Goal: Task Accomplishment & Management: Complete application form

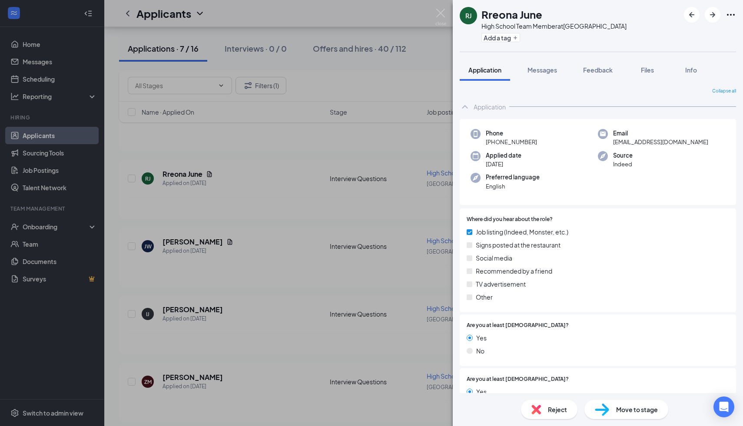
scroll to position [956, 0]
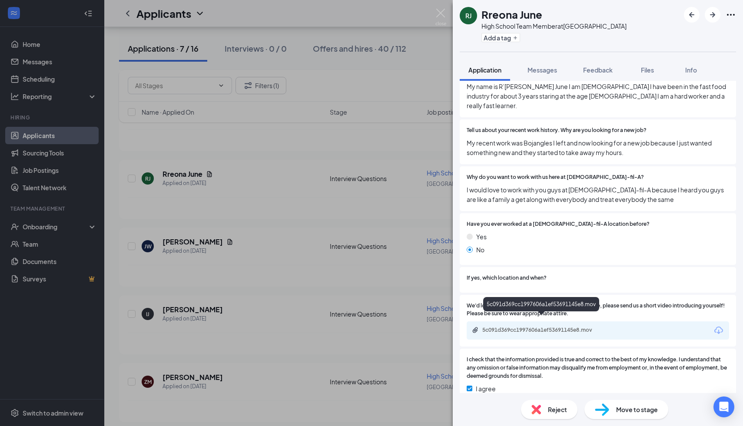
click at [501, 327] on div "5c091d369cc1997606a1ef53691145e8.mov" at bounding box center [543, 330] width 122 height 7
click at [538, 410] on img at bounding box center [537, 410] width 10 height 10
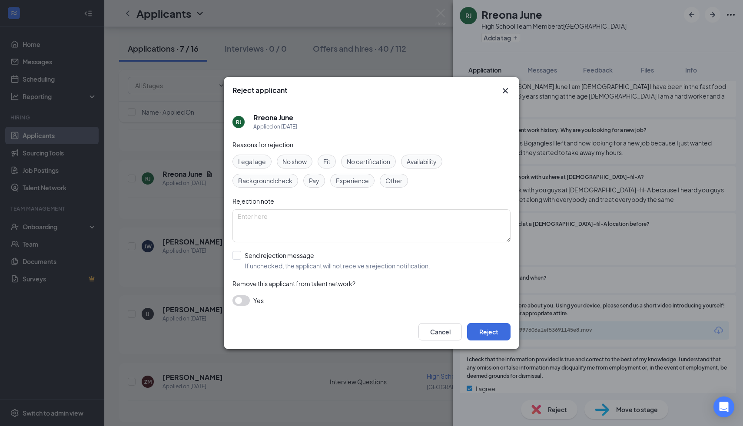
click at [328, 163] on span "Fit" at bounding box center [326, 162] width 7 height 10
click at [330, 163] on span "Fit" at bounding box center [326, 162] width 7 height 10
click at [239, 254] on input "Send rejection message If unchecked, the applicant will not receive a rejection…" at bounding box center [332, 260] width 198 height 19
checkbox input "true"
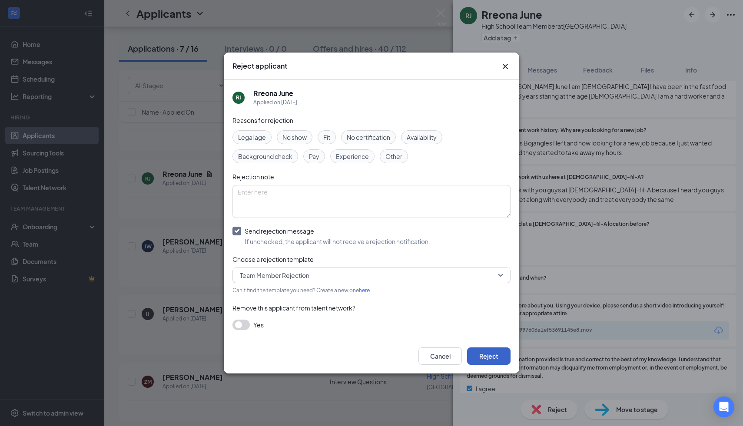
click at [500, 357] on button "Reject" at bounding box center [488, 356] width 43 height 17
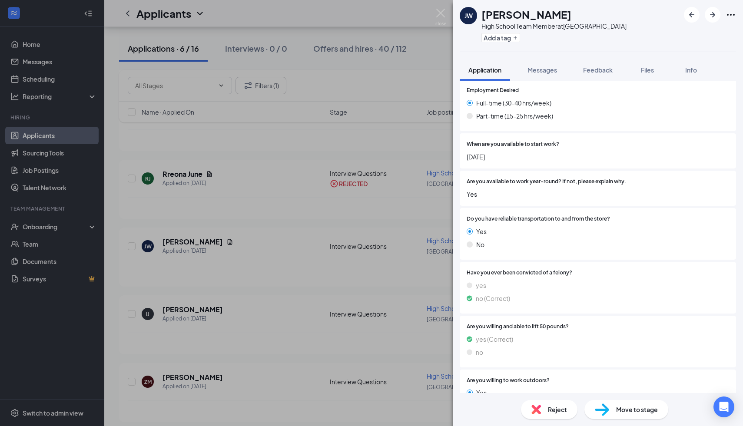
scroll to position [1017, 0]
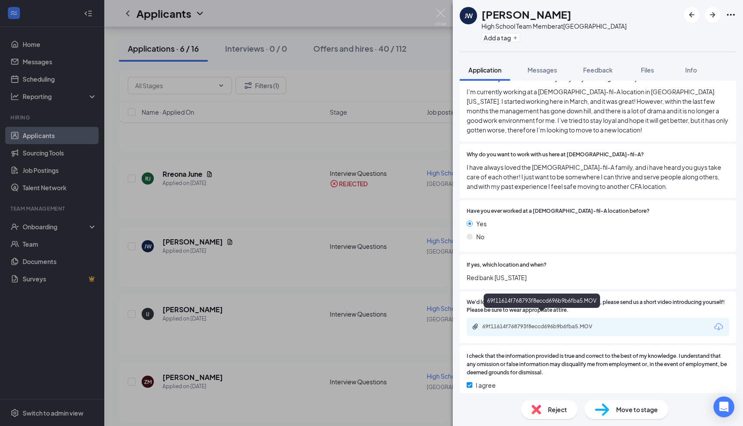
click at [489, 318] on div "69f11614f768793f8eccd696b9b6fba5.MOV" at bounding box center [598, 327] width 262 height 18
click at [483, 323] on div "69f11614f768793f8eccd696b9b6fba5.MOV" at bounding box center [543, 326] width 122 height 7
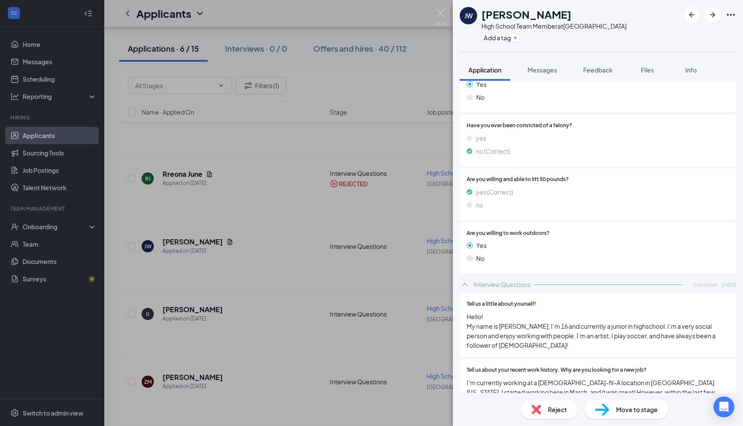
scroll to position [662, 0]
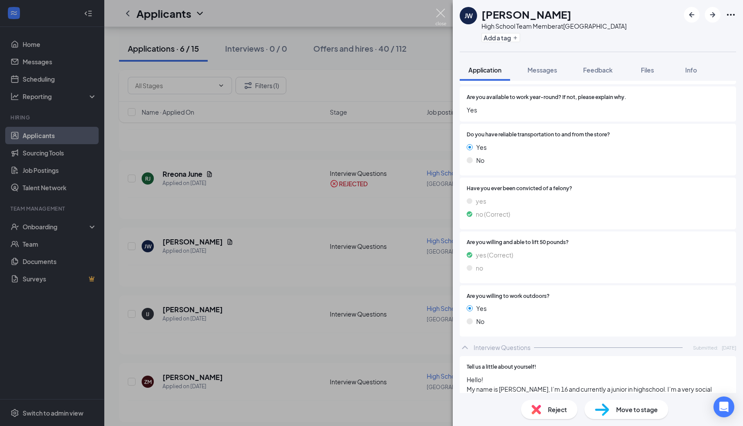
click at [443, 16] on img at bounding box center [440, 17] width 11 height 17
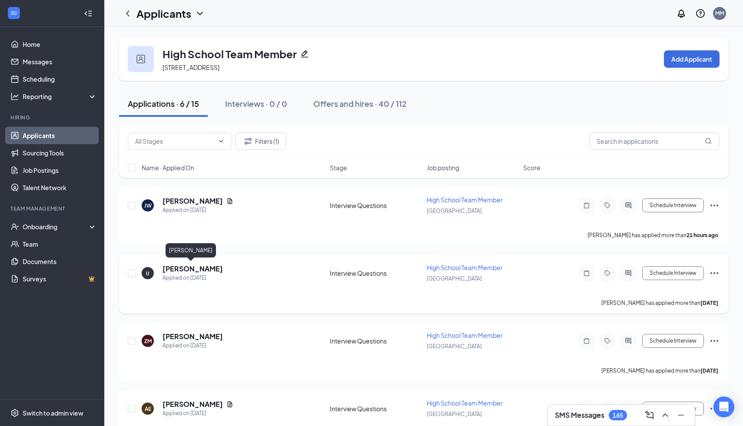
click at [179, 271] on h5 "[PERSON_NAME]" at bounding box center [193, 269] width 60 height 10
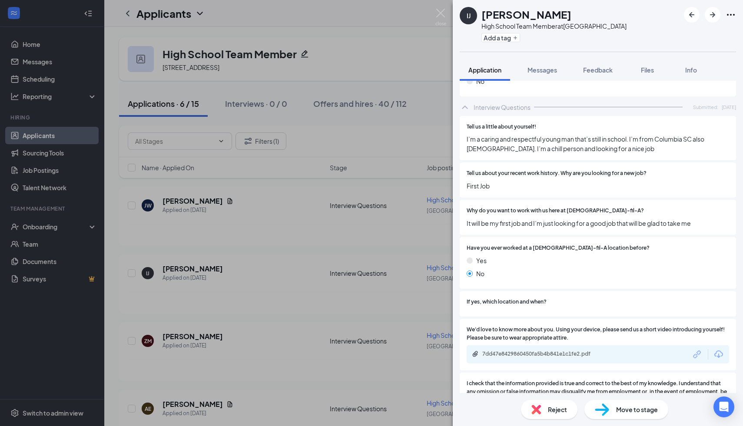
scroll to position [893, 0]
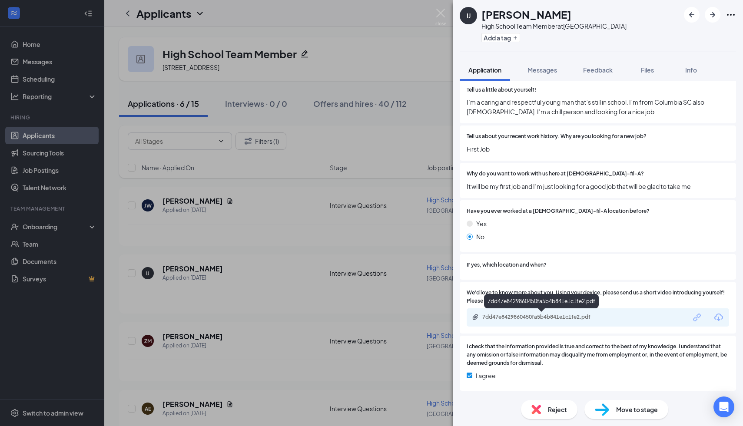
click at [508, 319] on div "7dd47e8429860450fa5b4b841e1c1fe2.pdf" at bounding box center [543, 317] width 122 height 7
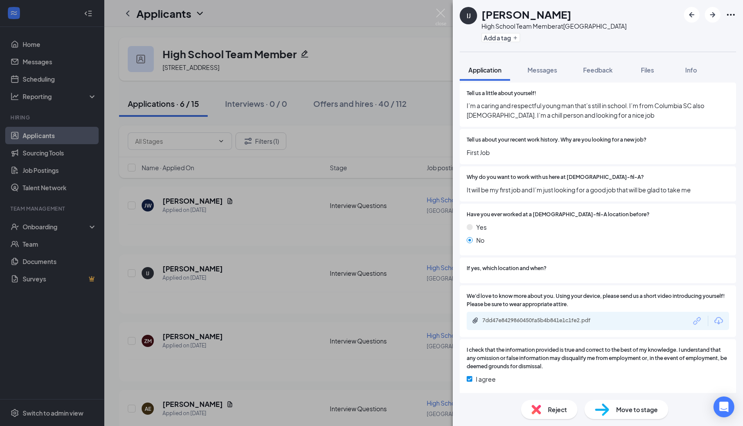
click at [538, 408] on img at bounding box center [537, 410] width 10 height 10
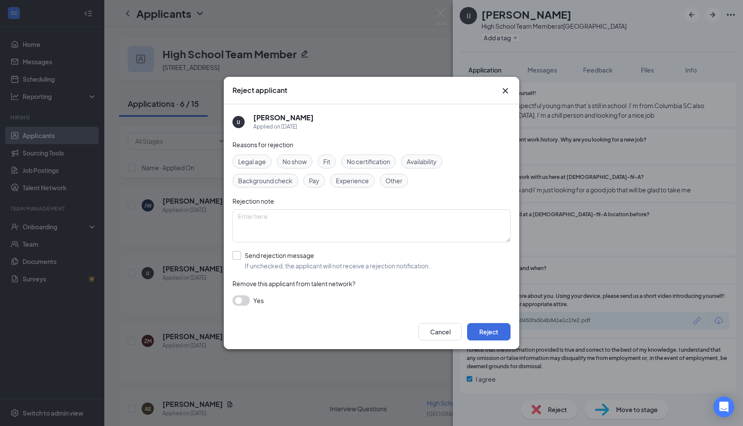
click at [235, 255] on input "Send rejection message If unchecked, the applicant will not receive a rejection…" at bounding box center [332, 260] width 198 height 19
checkbox input "true"
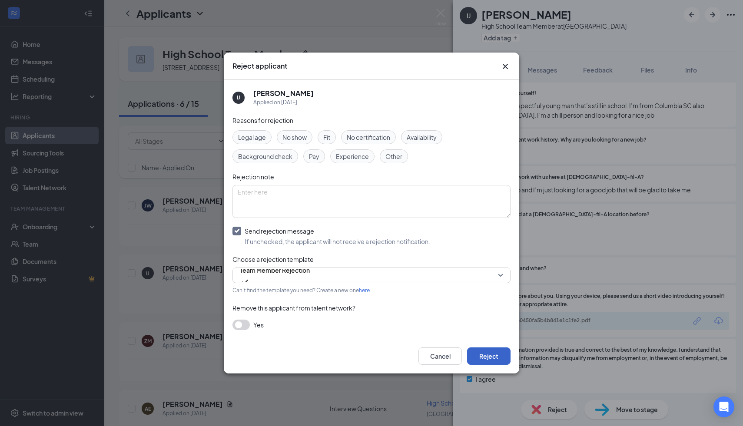
click at [490, 354] on button "Reject" at bounding box center [488, 356] width 43 height 17
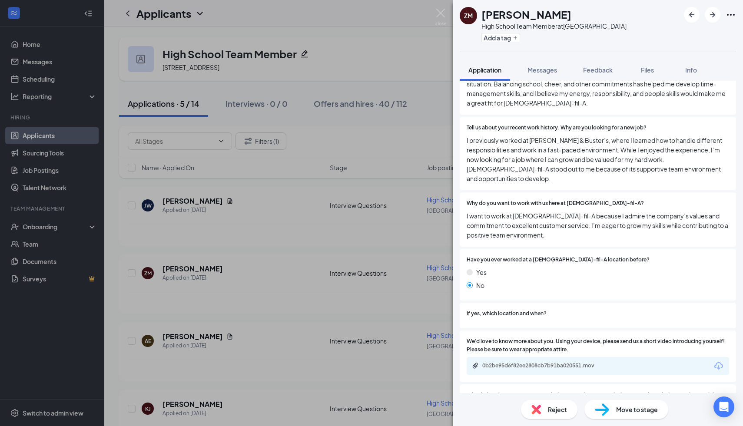
scroll to position [969, 0]
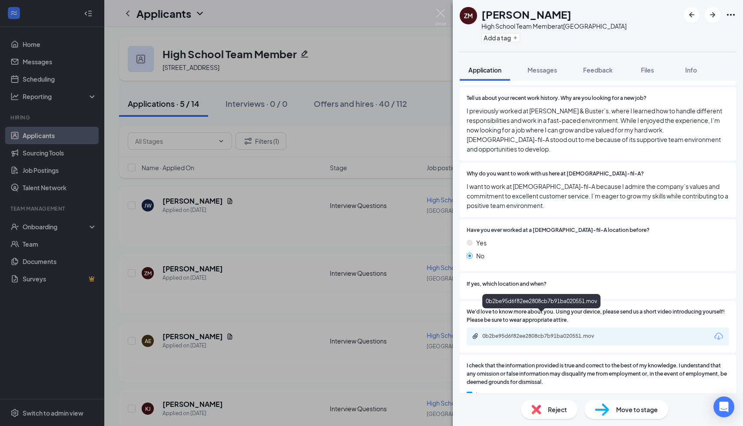
click at [492, 333] on div "0b2be95d6f82ee2808cb7b91ba020551.mov" at bounding box center [542, 337] width 141 height 8
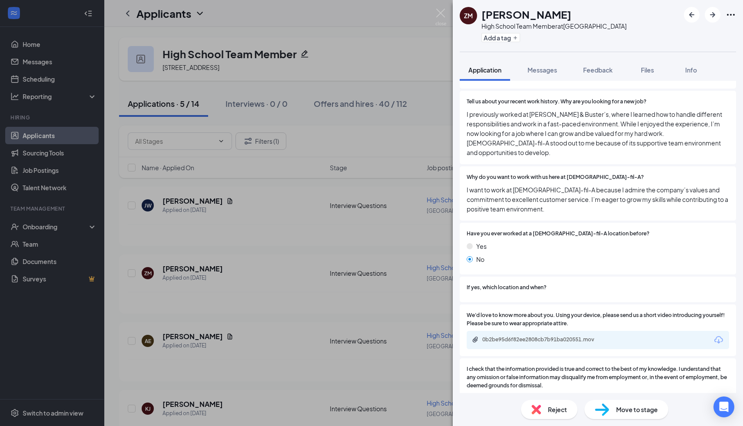
click at [536, 412] on img at bounding box center [537, 410] width 10 height 10
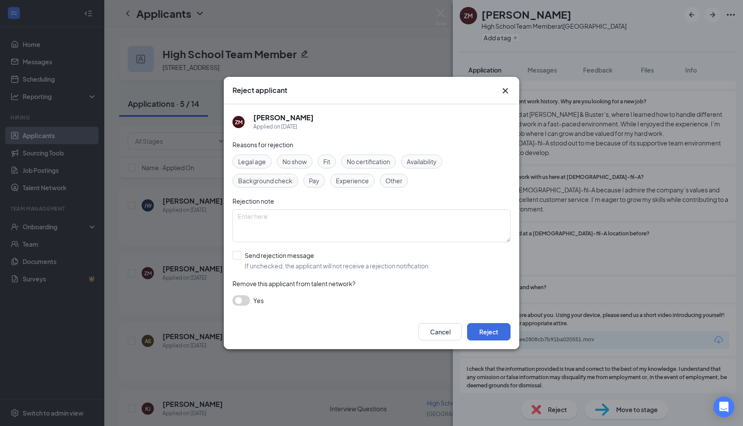
click at [326, 160] on span "Fit" at bounding box center [326, 162] width 7 height 10
click at [486, 325] on button "Reject" at bounding box center [488, 331] width 43 height 17
click at [237, 257] on input "Send rejection message If unchecked, the applicant will not receive a rejection…" at bounding box center [332, 260] width 198 height 19
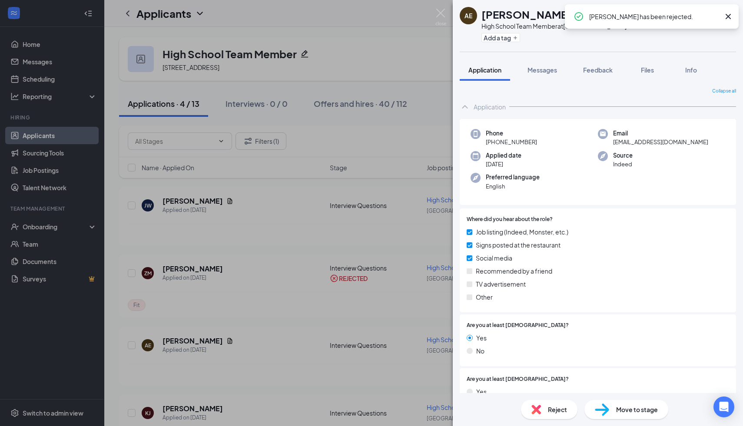
click at [593, 18] on div "[PERSON_NAME] has been rejected." at bounding box center [654, 16] width 130 height 10
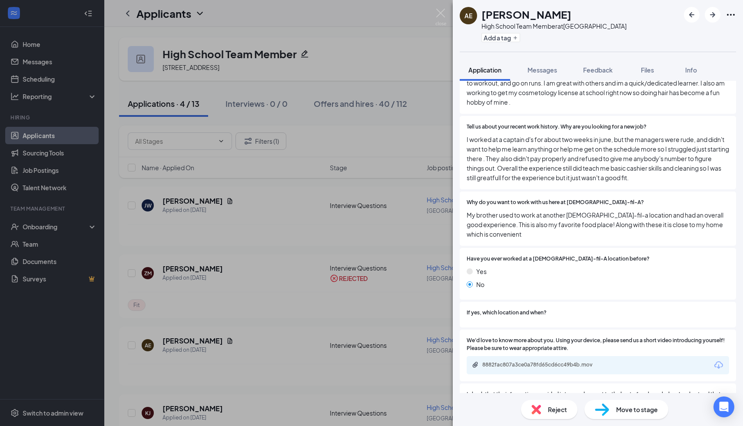
scroll to position [1017, 0]
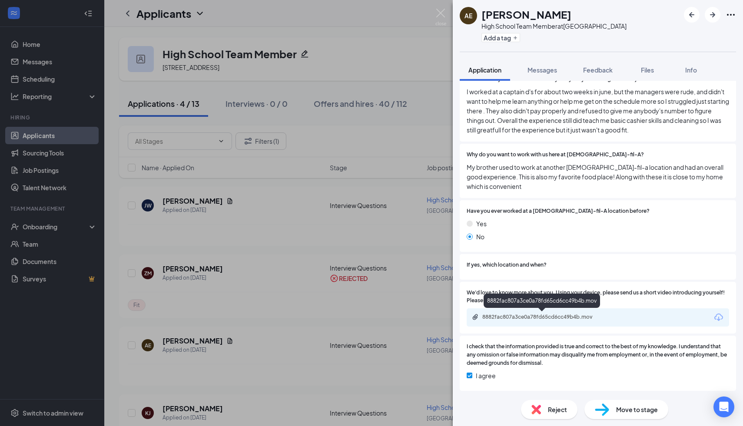
click at [504, 320] on div "8882fac807a3ce0a78fd65cd6cc49b4b.mov" at bounding box center [543, 317] width 122 height 7
click at [534, 411] on img at bounding box center [537, 410] width 10 height 10
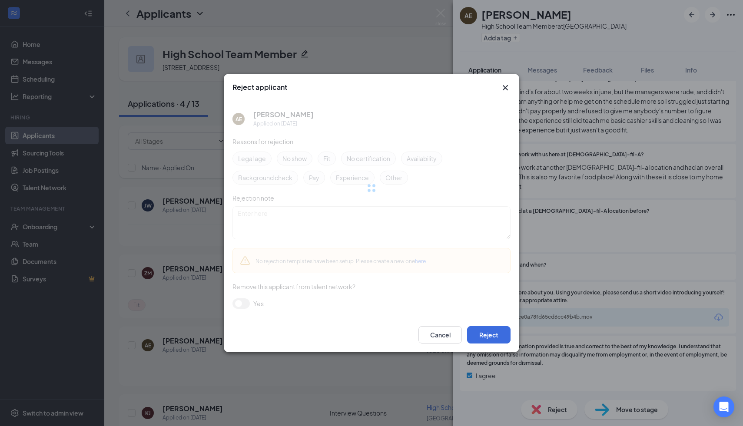
scroll to position [1013, 0]
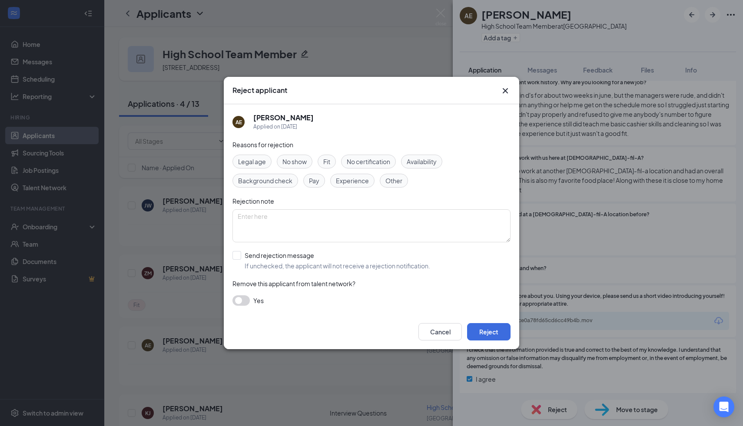
click at [327, 161] on span "Fit" at bounding box center [326, 162] width 7 height 10
click at [243, 249] on div "Reasons for rejection Legal age No show Fit No certification Availability Backg…" at bounding box center [372, 227] width 278 height 175
click at [237, 259] on input "Send rejection message If unchecked, the applicant will not receive a rejection…" at bounding box center [332, 260] width 198 height 19
checkbox input "true"
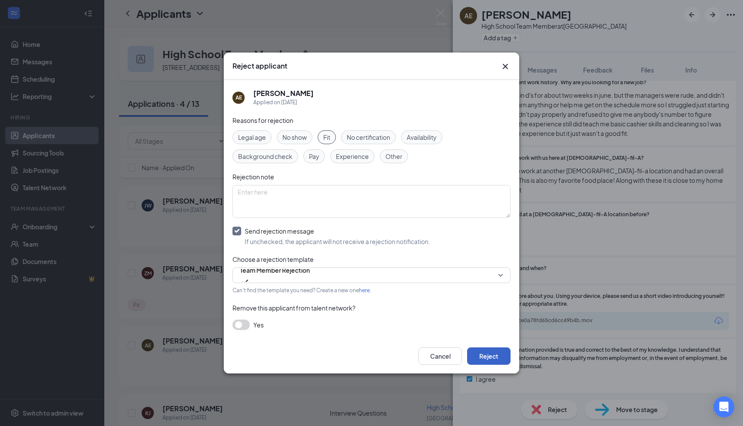
click at [492, 352] on button "Reject" at bounding box center [488, 356] width 43 height 17
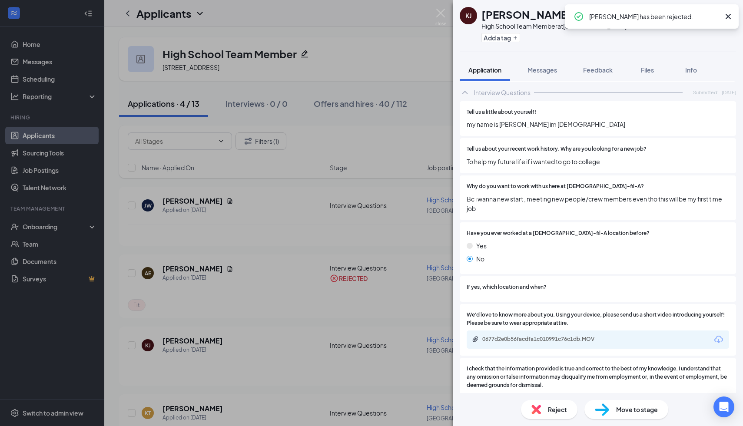
scroll to position [893, 0]
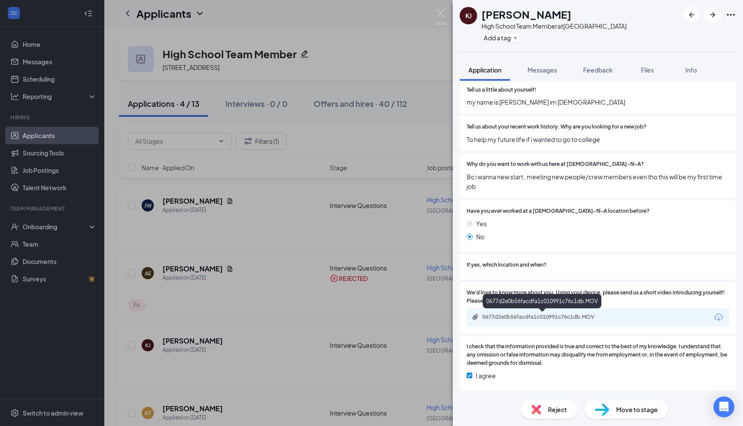
click at [489, 317] on div "0677d2e0b56facdfa1c010991c76c1db.MOV" at bounding box center [543, 317] width 122 height 7
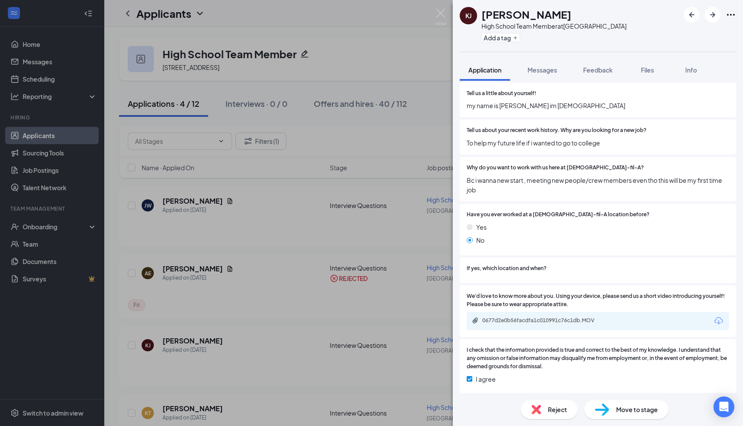
click at [542, 405] on div "Reject" at bounding box center [549, 409] width 56 height 19
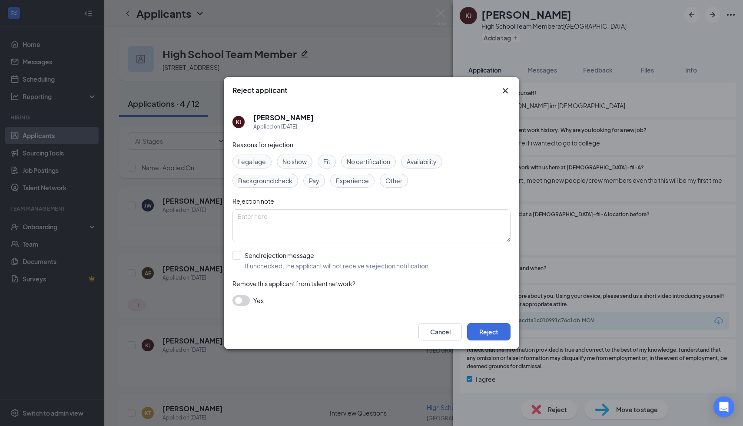
click at [329, 157] on span "Fit" at bounding box center [326, 162] width 7 height 10
click at [237, 253] on input "Send rejection message If unchecked, the applicant will not receive a rejection…" at bounding box center [332, 260] width 198 height 19
checkbox input "true"
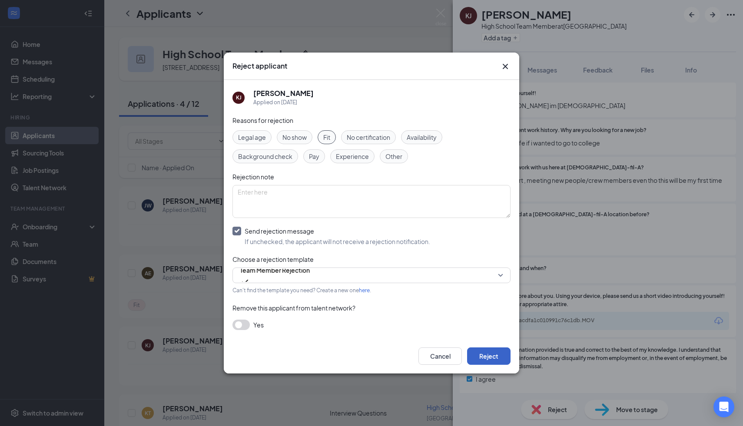
click at [496, 359] on button "Reject" at bounding box center [488, 356] width 43 height 17
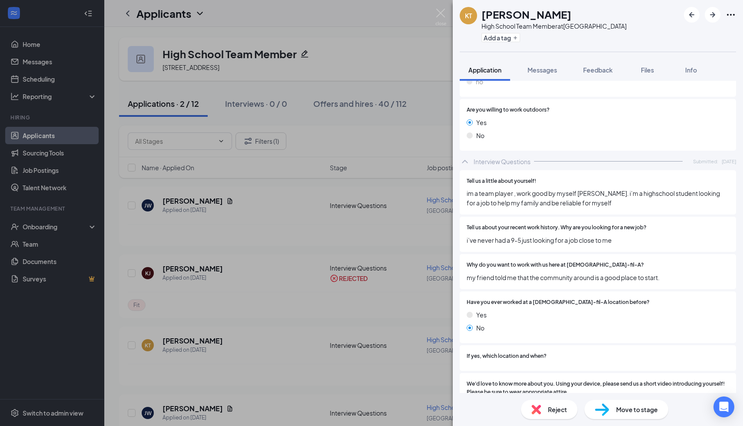
scroll to position [893, 0]
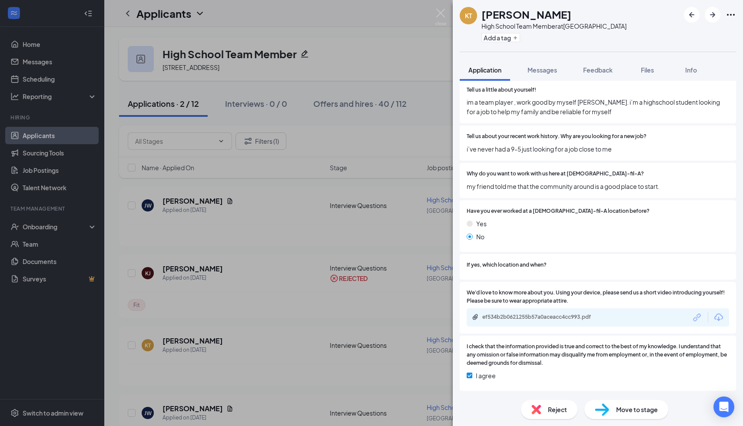
click at [493, 323] on div "ef534b2b0621255b57a0aceacc4cc993.pdf" at bounding box center [598, 318] width 262 height 18
click at [491, 319] on div "ef534b2b0621255b57a0aceacc4cc993.pdf" at bounding box center [543, 317] width 122 height 7
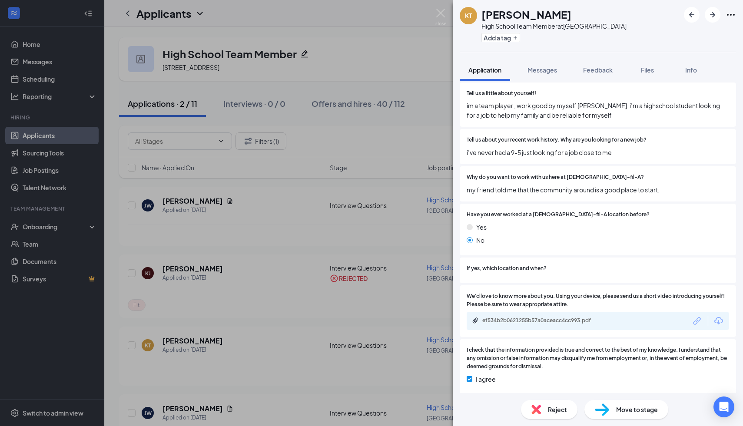
click at [531, 404] on div "Reject" at bounding box center [549, 409] width 56 height 19
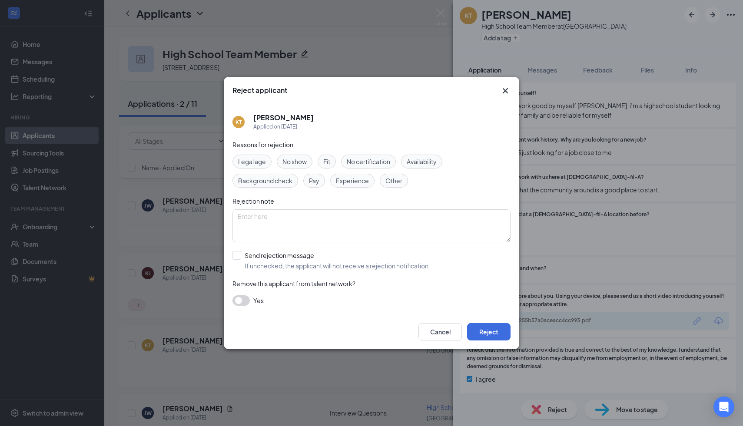
click at [328, 161] on span "Fit" at bounding box center [326, 162] width 7 height 10
click at [240, 259] on input "Send rejection message If unchecked, the applicant will not receive a rejection…" at bounding box center [332, 260] width 198 height 19
checkbox input "true"
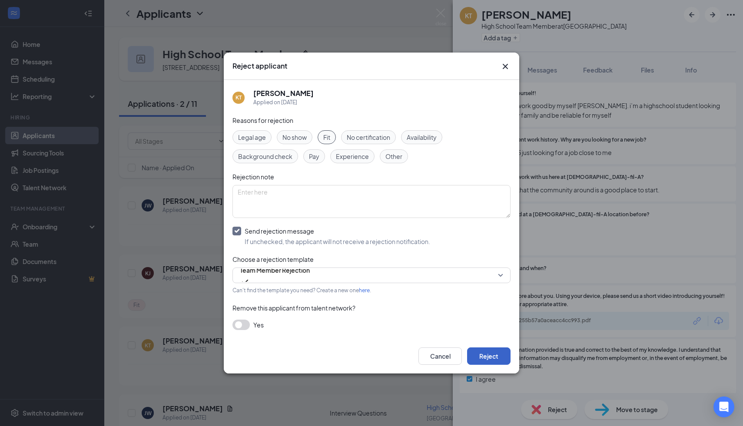
click at [492, 353] on button "Reject" at bounding box center [488, 356] width 43 height 17
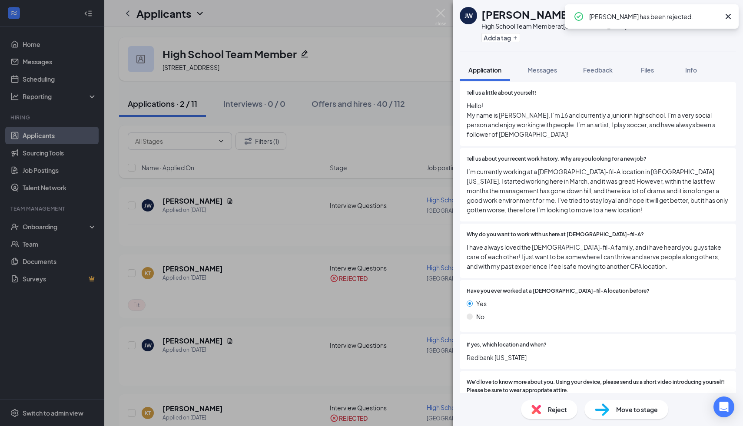
scroll to position [937, 0]
click at [438, 14] on img at bounding box center [440, 17] width 11 height 17
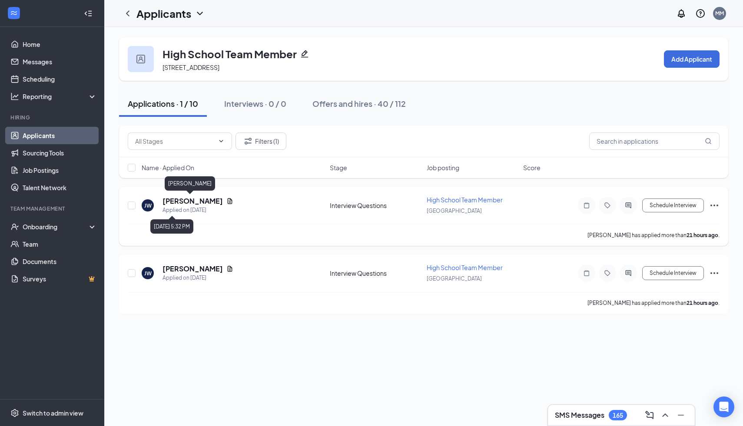
click at [171, 206] on div "Applied on [DATE]" at bounding box center [198, 210] width 71 height 9
click at [167, 200] on h5 "[PERSON_NAME]" at bounding box center [193, 201] width 60 height 10
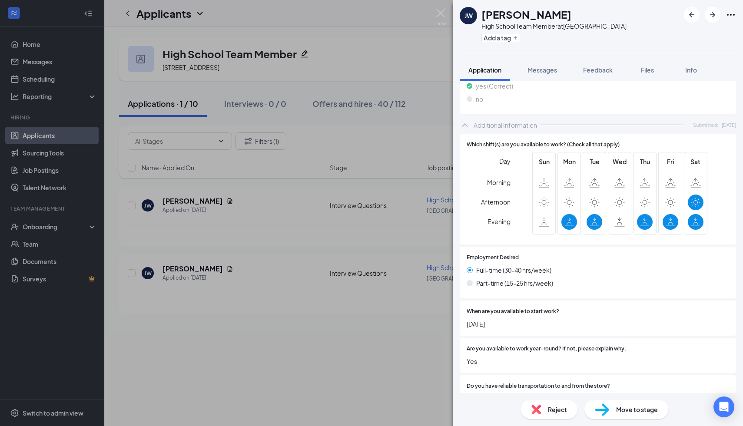
scroll to position [412, 0]
click at [536, 409] on img at bounding box center [537, 410] width 10 height 10
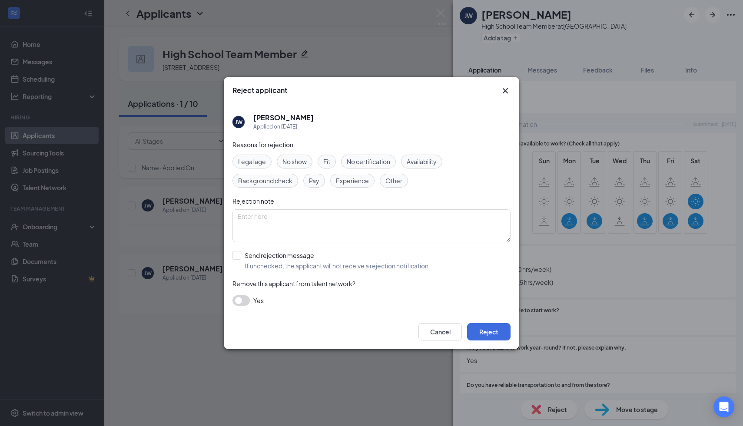
click at [322, 162] on div "Fit" at bounding box center [327, 162] width 18 height 14
click at [240, 256] on input "Send rejection message If unchecked, the applicant will not receive a rejection…" at bounding box center [332, 260] width 198 height 19
checkbox input "true"
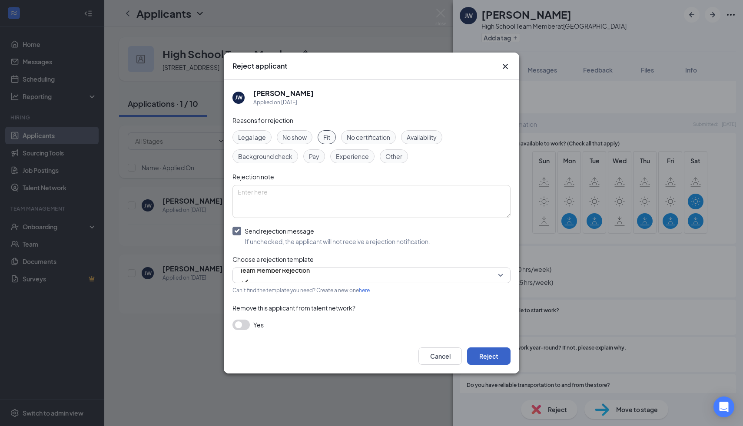
click at [488, 359] on button "Reject" at bounding box center [488, 356] width 43 height 17
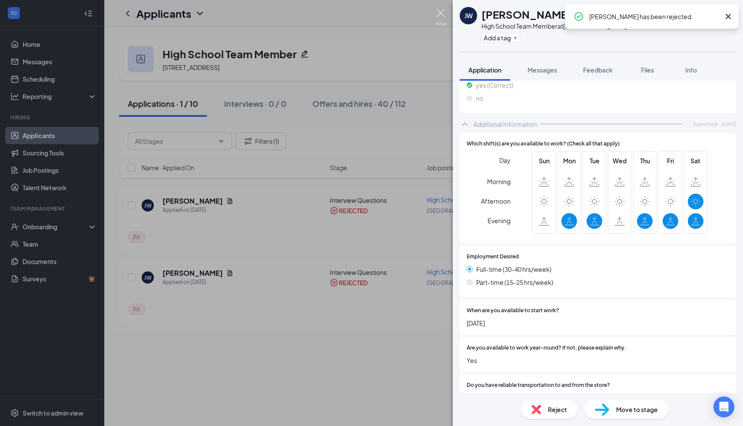
click at [440, 14] on img at bounding box center [440, 17] width 11 height 17
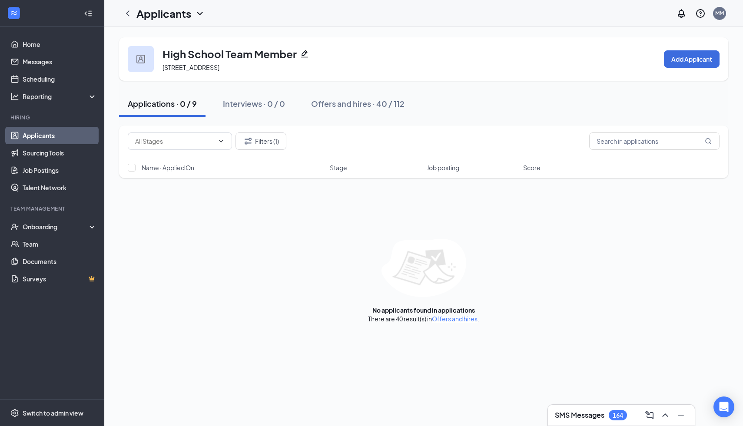
click at [23, 133] on link "Applicants" at bounding box center [60, 135] width 74 height 17
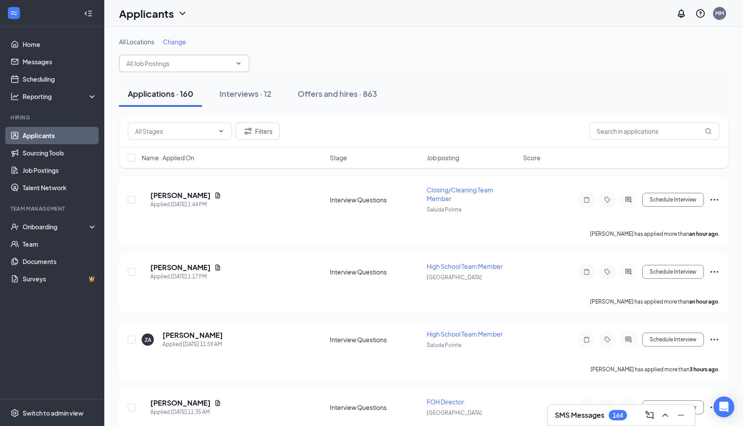
click at [200, 59] on input "text" at bounding box center [178, 64] width 105 height 10
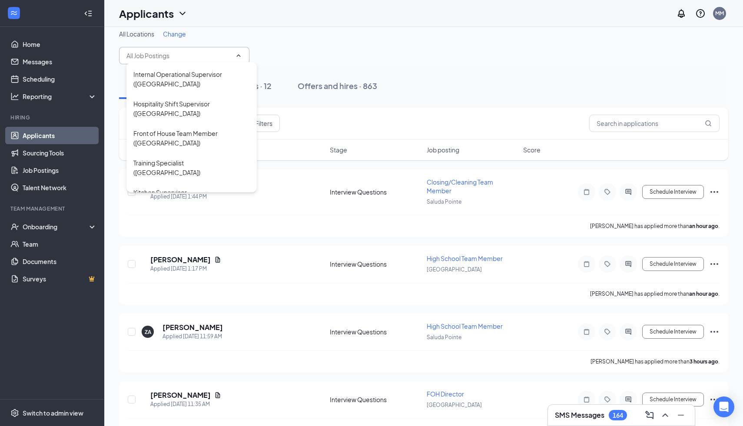
scroll to position [408, 0]
click at [162, 133] on div "Front of House Team Member ([GEOGRAPHIC_DATA])" at bounding box center [191, 142] width 116 height 19
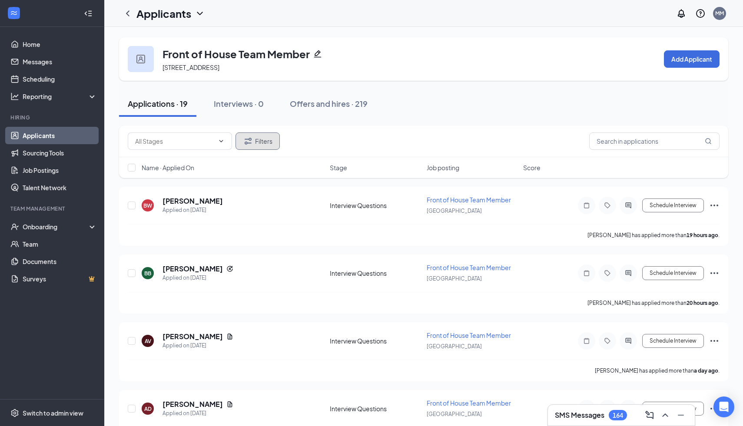
click at [258, 140] on button "Filters" at bounding box center [258, 141] width 44 height 17
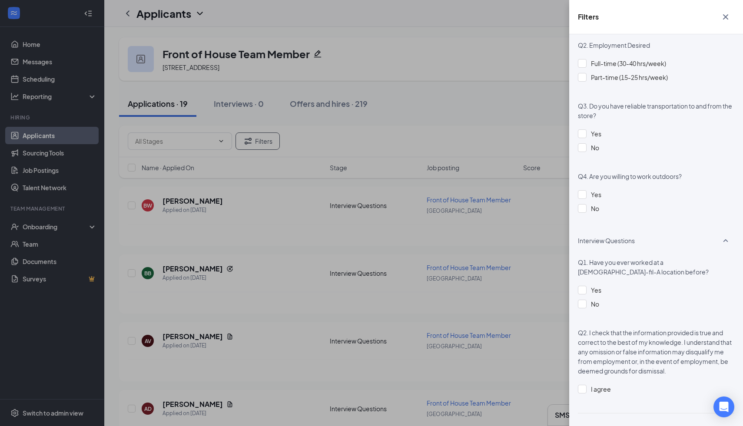
scroll to position [848, 0]
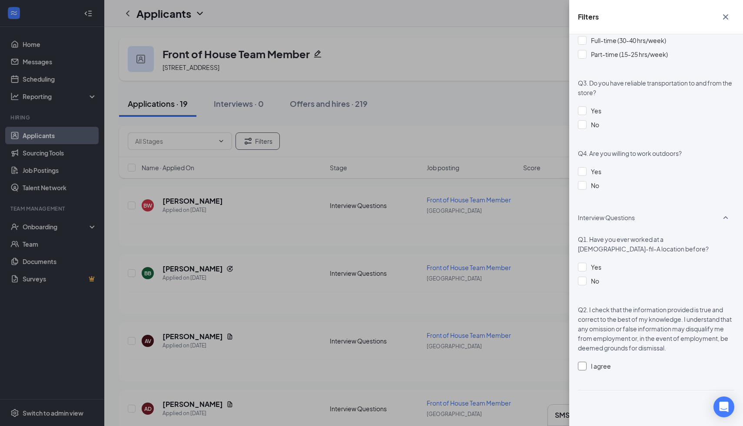
click at [581, 366] on div at bounding box center [582, 366] width 9 height 9
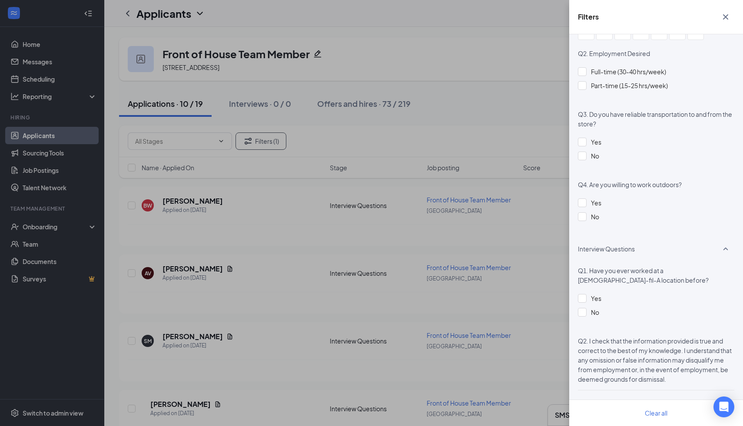
scroll to position [817, 0]
click at [727, 18] on icon "Cross" at bounding box center [725, 16] width 5 height 5
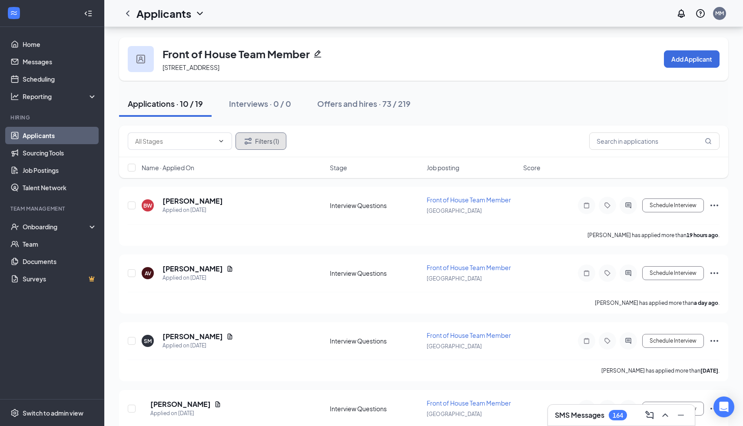
scroll to position [435, 0]
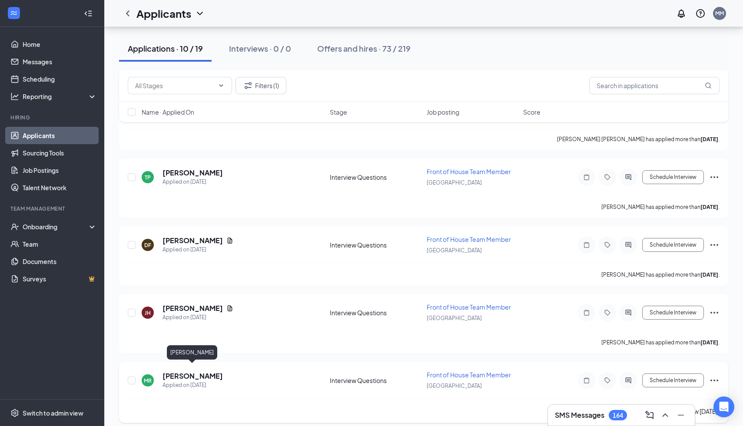
click at [176, 372] on h5 "[PERSON_NAME]" at bounding box center [193, 377] width 60 height 10
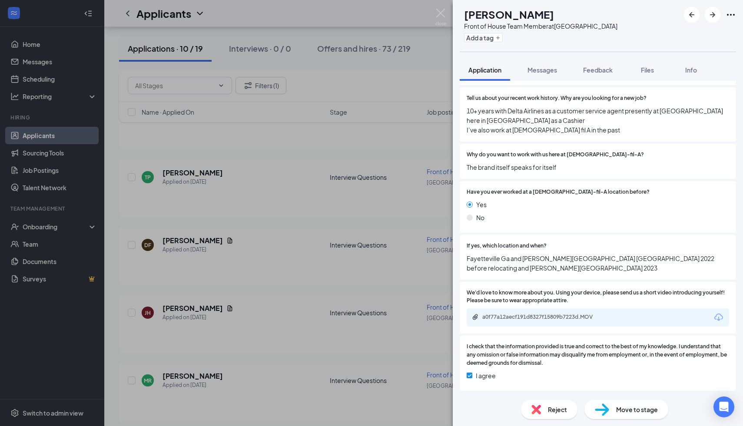
scroll to position [909, 0]
click at [505, 315] on div "a0f77a12aecf191d8327f15809b7223d.MOV" at bounding box center [543, 317] width 122 height 7
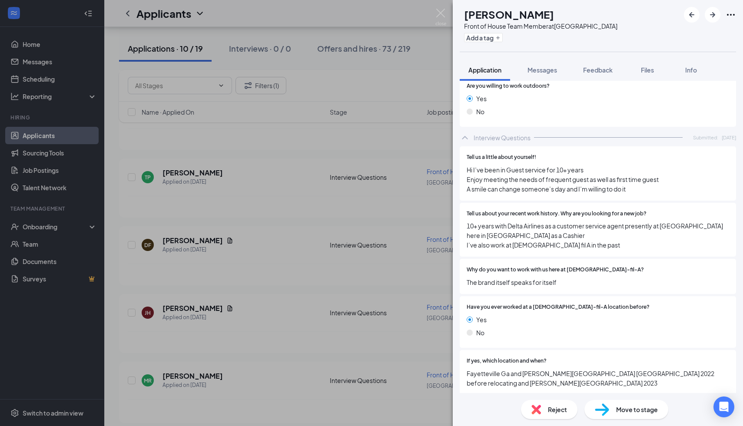
scroll to position [850, 0]
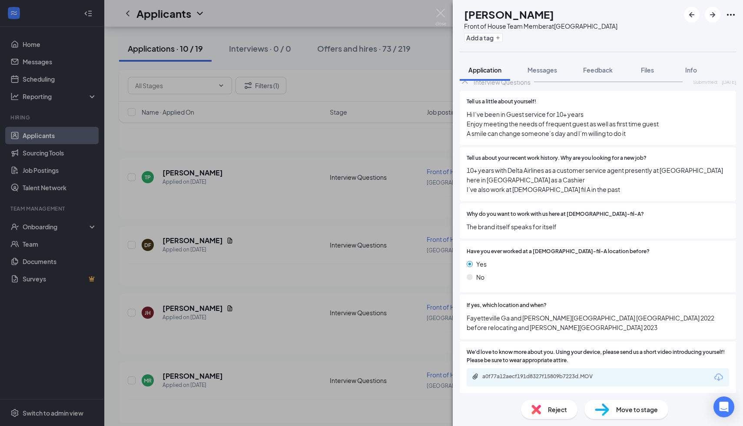
click at [605, 405] on img at bounding box center [602, 410] width 14 height 13
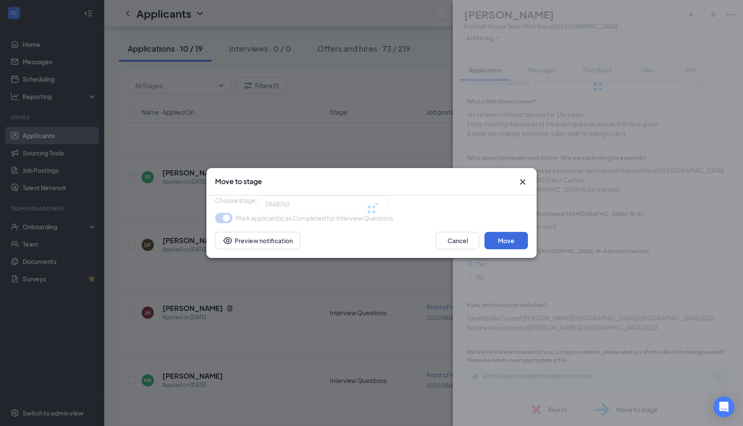
type input "Onsite Interview (next stage)"
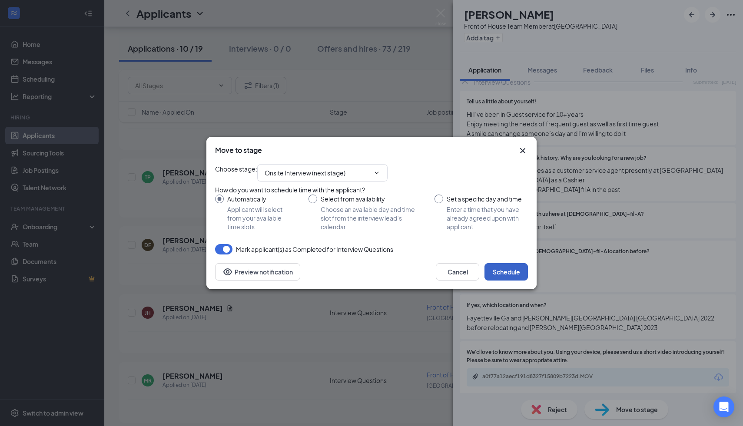
click at [508, 281] on button "Schedule" at bounding box center [506, 271] width 43 height 17
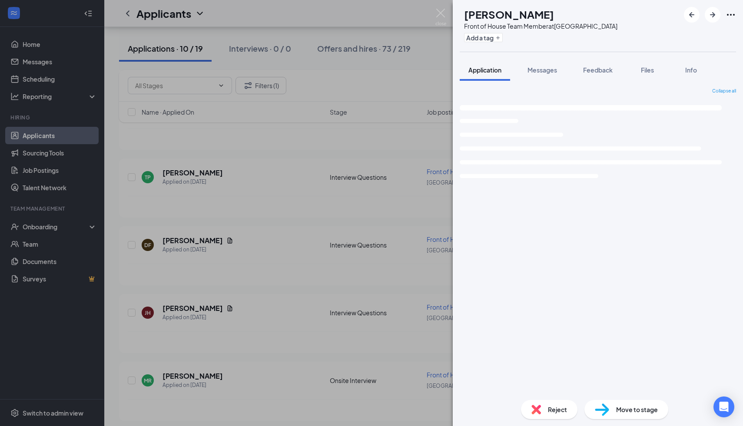
scroll to position [434, 0]
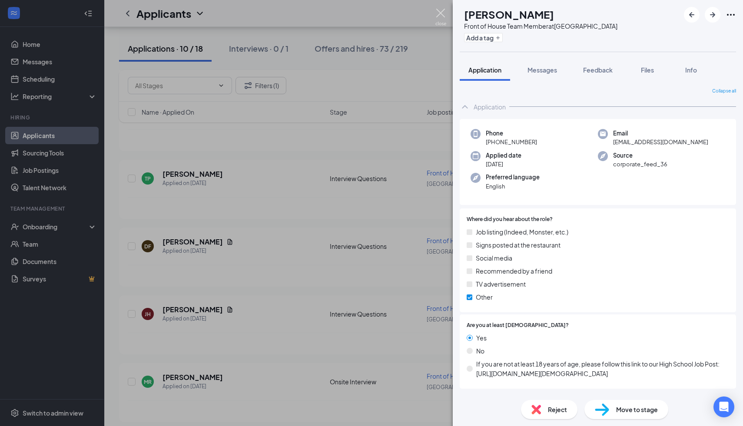
click at [442, 10] on img at bounding box center [440, 17] width 11 height 17
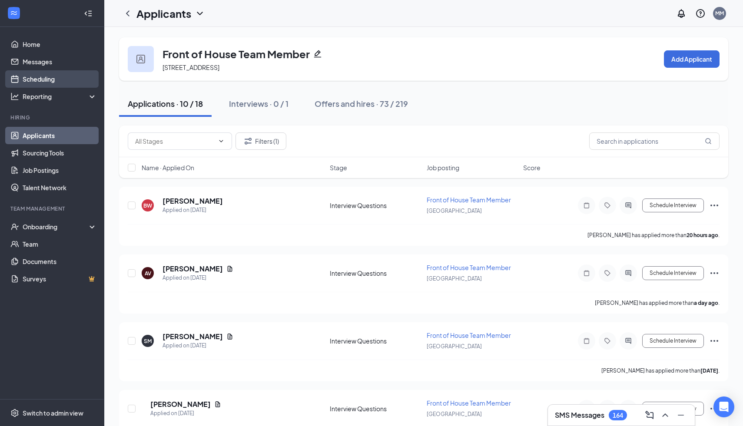
click at [28, 80] on link "Scheduling" at bounding box center [60, 78] width 74 height 17
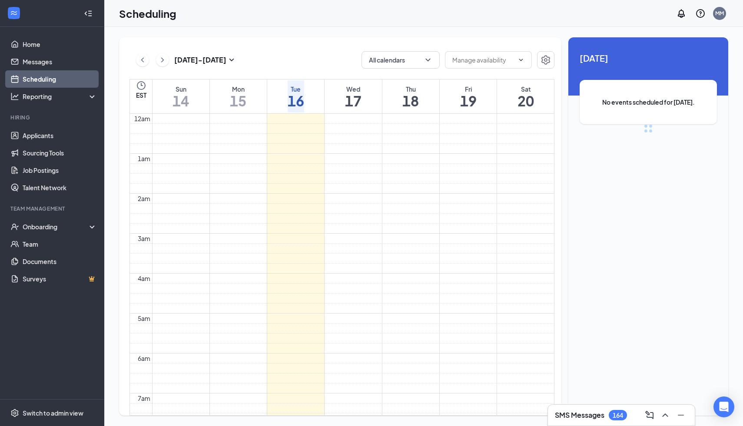
scroll to position [427, 0]
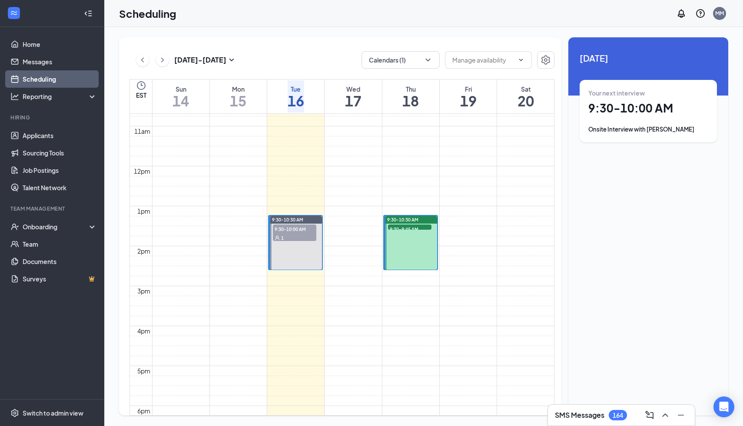
click at [287, 229] on span "9:30-10:00 AM" at bounding box center [294, 229] width 43 height 9
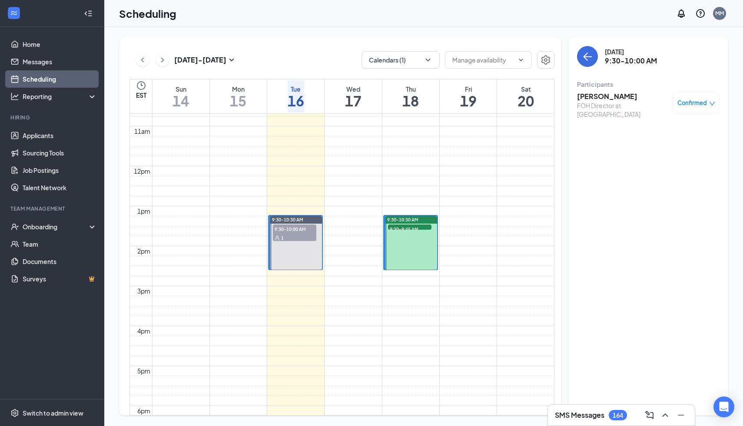
click at [605, 94] on h3 "[PERSON_NAME]" at bounding box center [622, 97] width 91 height 10
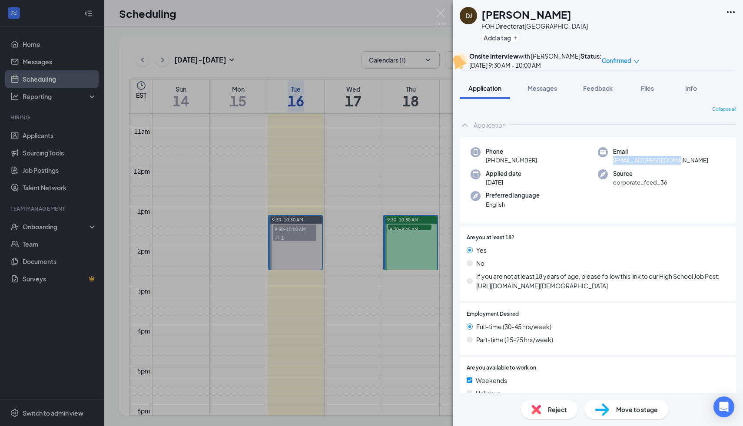
drag, startPoint x: 679, startPoint y: 180, endPoint x: 615, endPoint y: 179, distance: 64.8
click at [615, 165] on div "Email [EMAIL_ADDRESS][DOMAIN_NAME]" at bounding box center [661, 156] width 127 height 18
copy span "[EMAIL_ADDRESS][DOMAIN_NAME]"
drag, startPoint x: 542, startPoint y: 179, endPoint x: 492, endPoint y: 179, distance: 49.5
click at [493, 165] on div "Phone [PHONE_NUMBER]" at bounding box center [534, 156] width 127 height 18
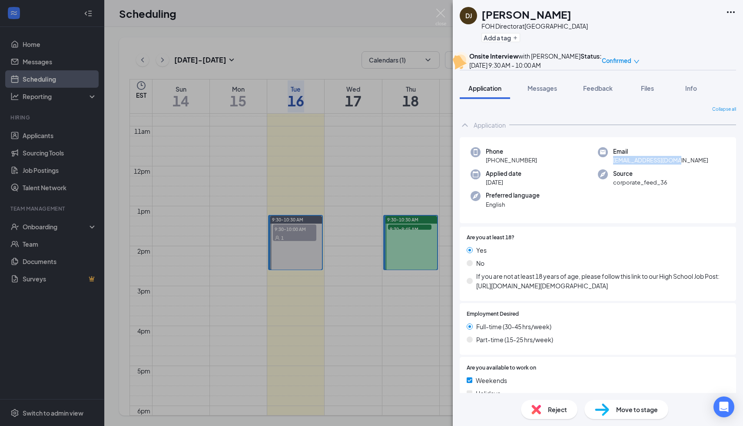
copy span "[PHONE_NUMBER]"
click at [446, 16] on img at bounding box center [440, 17] width 11 height 17
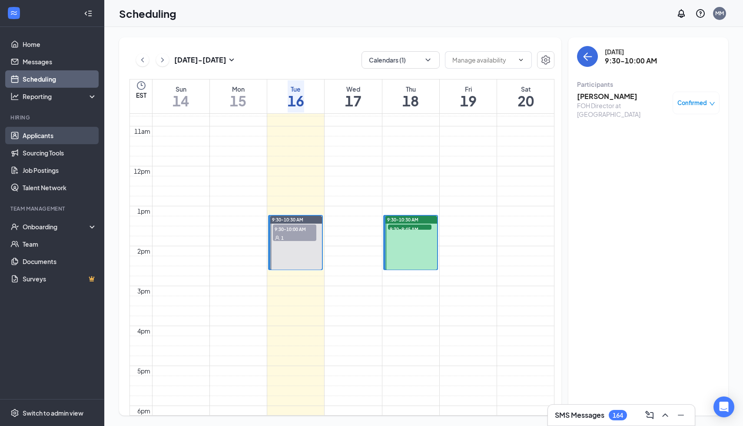
click at [53, 136] on link "Applicants" at bounding box center [60, 135] width 74 height 17
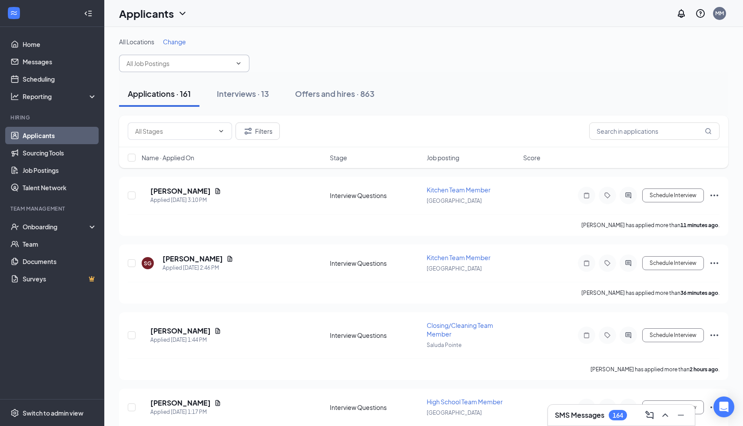
click at [200, 66] on input "text" at bounding box center [178, 64] width 105 height 10
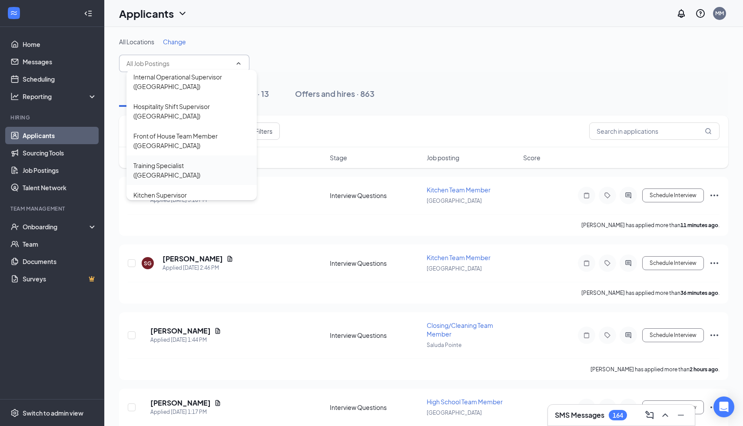
scroll to position [416, 0]
click at [165, 133] on div "Front of House Team Member ([GEOGRAPHIC_DATA])" at bounding box center [191, 142] width 116 height 19
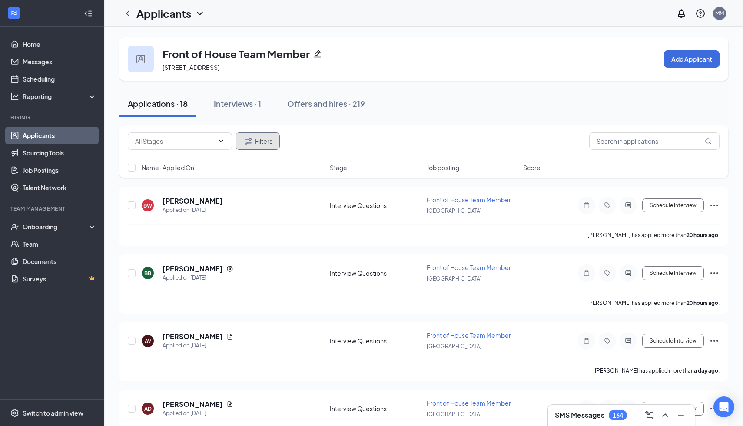
click at [254, 142] on button "Filters" at bounding box center [258, 141] width 44 height 17
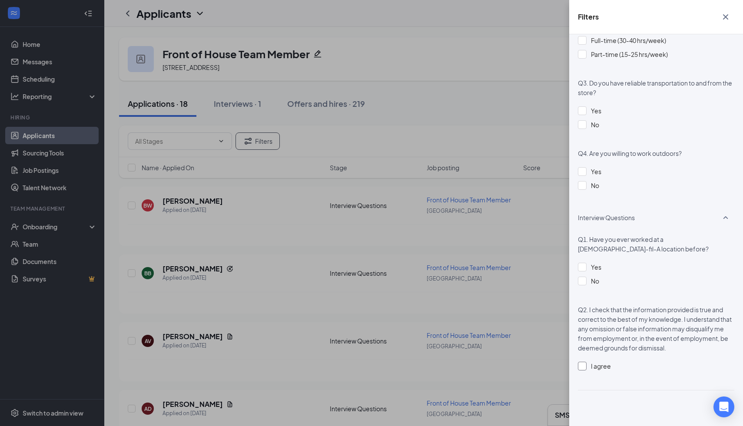
click at [579, 369] on div at bounding box center [582, 366] width 9 height 9
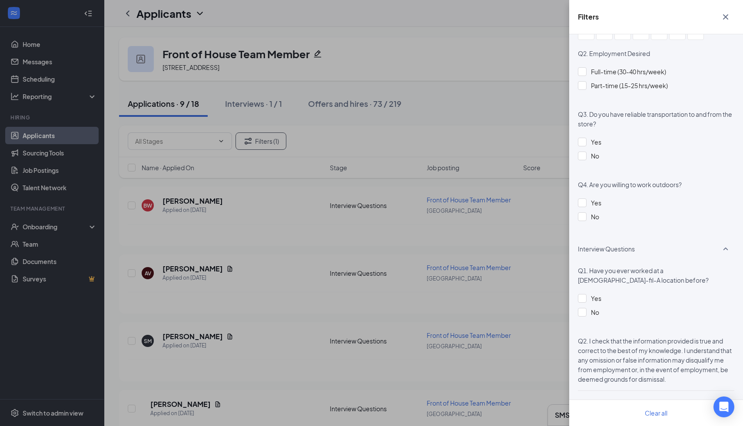
scroll to position [817, 0]
click at [725, 14] on icon "Cross" at bounding box center [726, 17] width 10 height 10
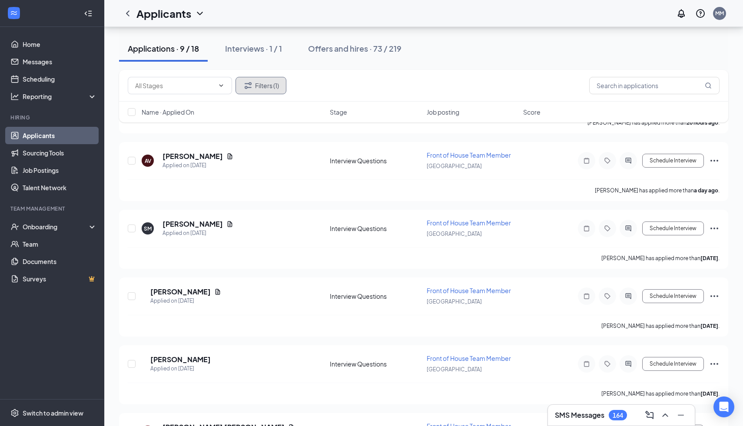
scroll to position [366, 0]
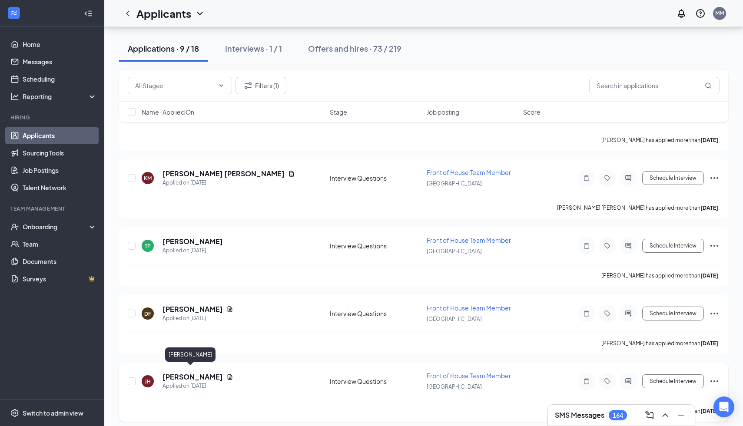
click at [174, 374] on h5 "[PERSON_NAME]" at bounding box center [193, 377] width 60 height 10
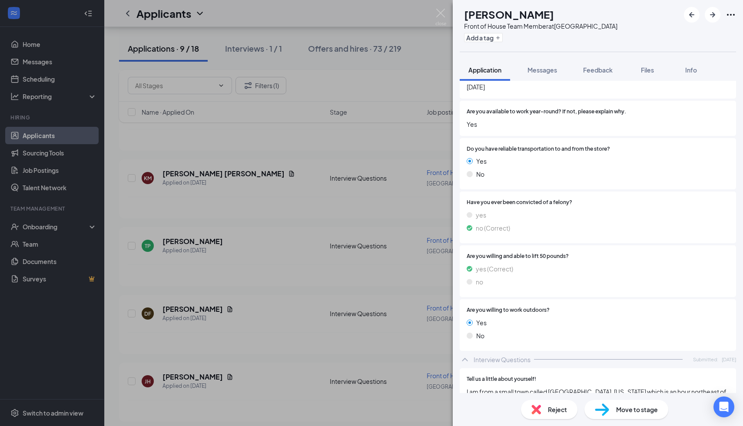
scroll to position [943, 0]
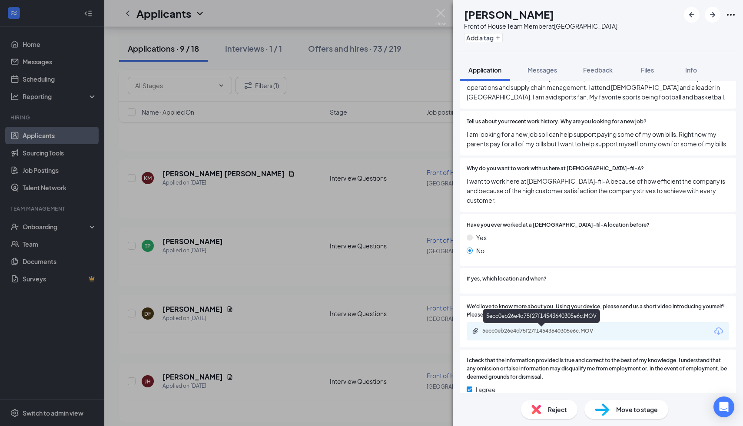
click at [505, 330] on div "5ecc0eb26e4d75f27f14543640305e6c.MOV" at bounding box center [543, 331] width 122 height 7
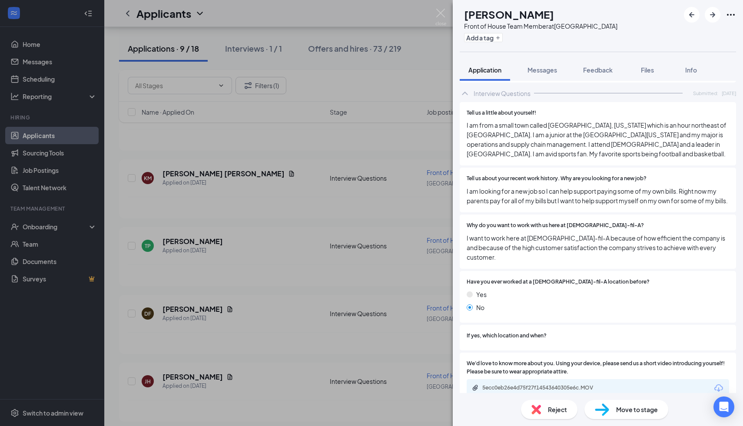
scroll to position [957, 0]
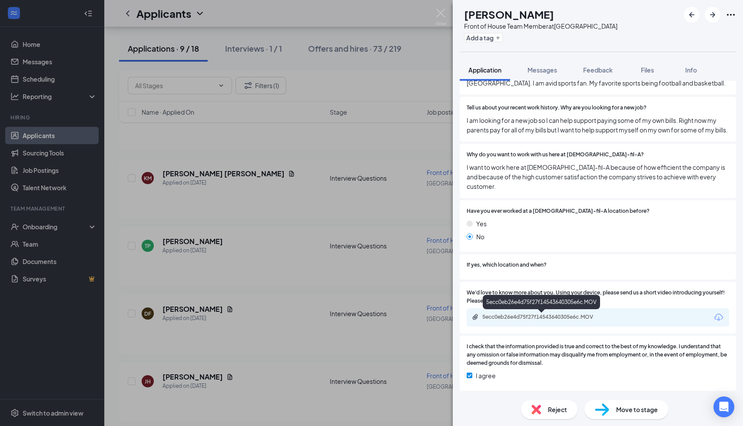
click at [501, 320] on div "5ecc0eb26e4d75f27f14543640305e6c.MOV" at bounding box center [543, 317] width 122 height 7
